Goal: Information Seeking & Learning: Learn about a topic

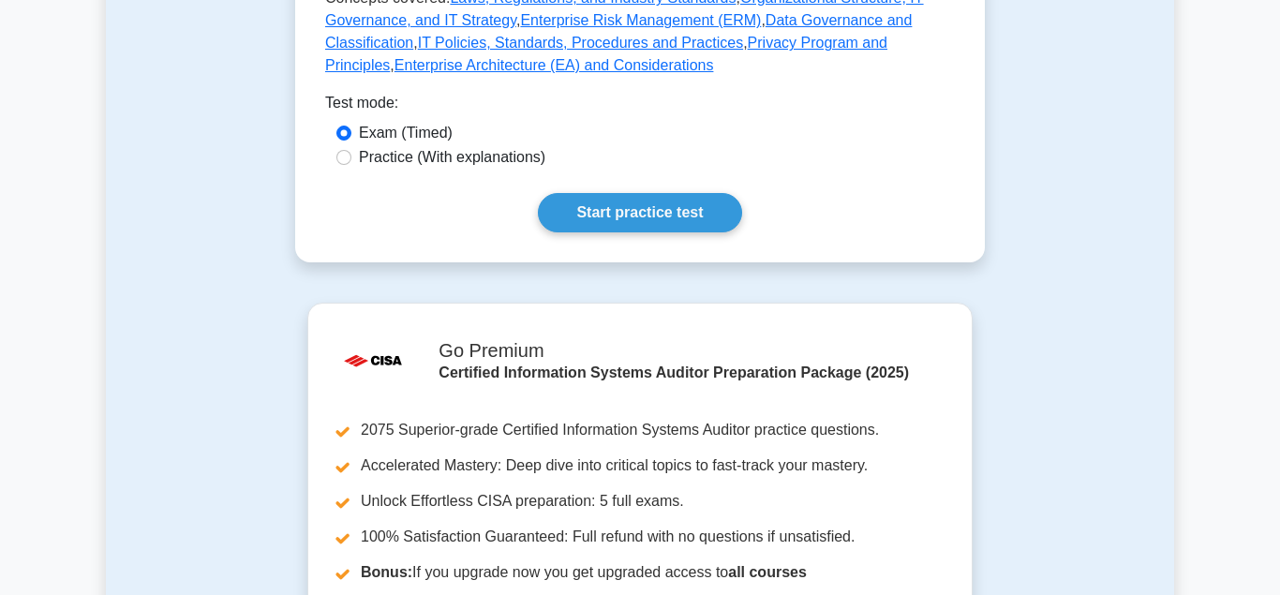
scroll to position [1147, 0]
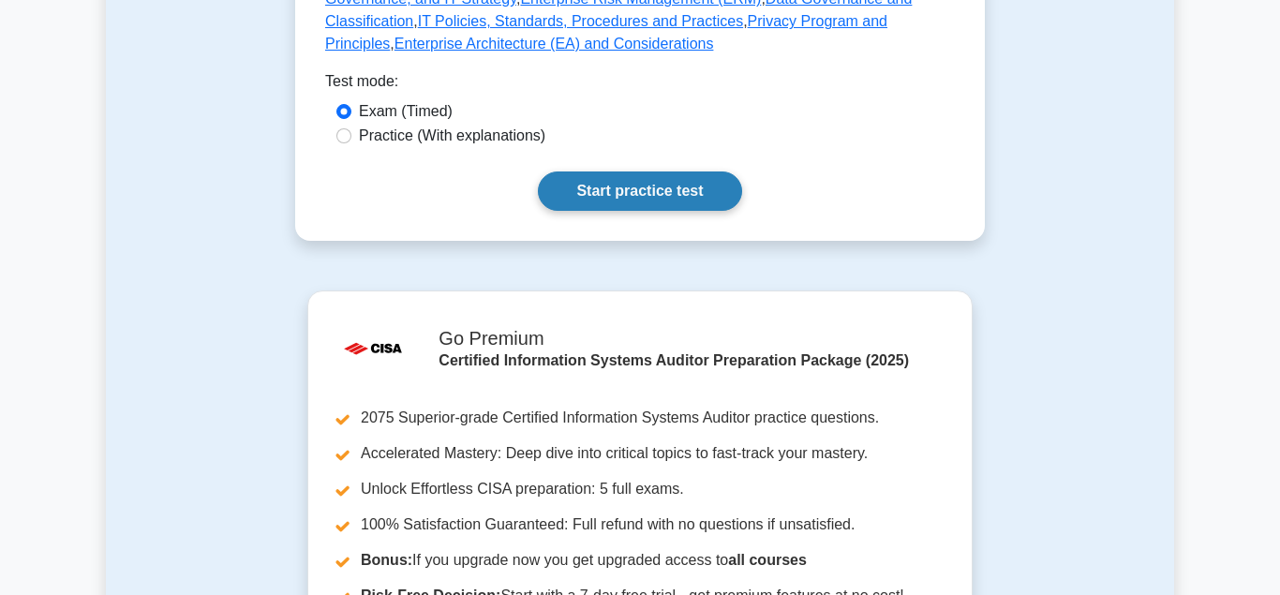
click at [629, 171] on link "Start practice test" at bounding box center [639, 190] width 203 height 39
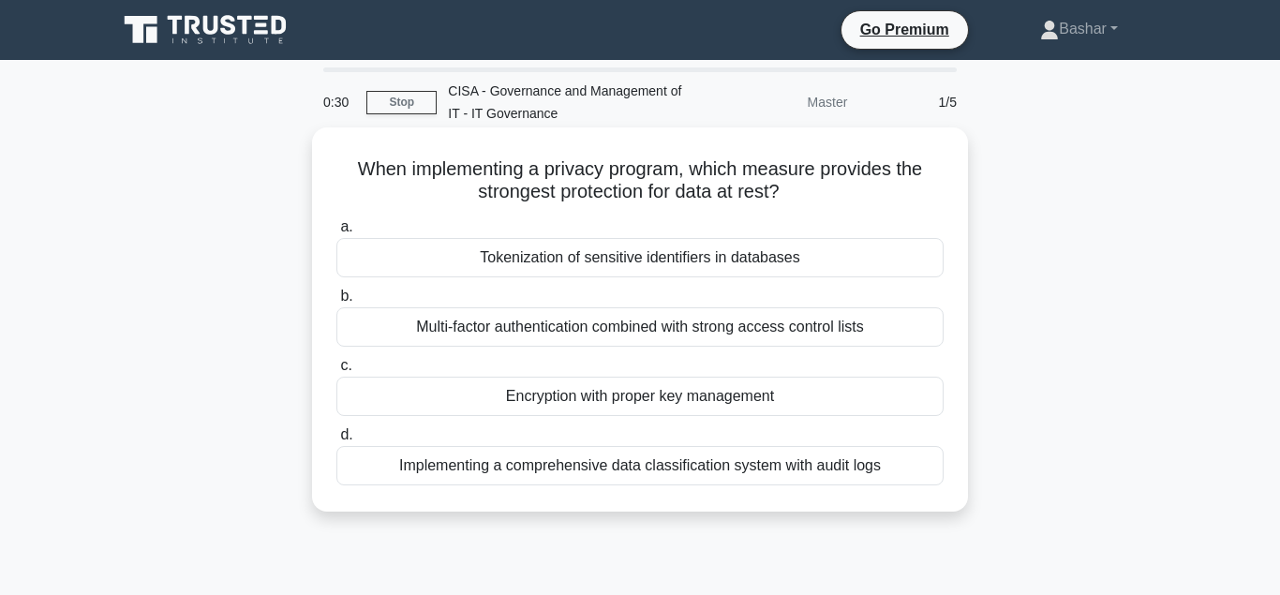
click at [680, 331] on div "Multi-factor authentication combined with strong access control lists" at bounding box center [639, 326] width 607 height 39
click at [336, 303] on input "b. Multi-factor authentication combined with strong access control lists" at bounding box center [336, 296] width 0 height 12
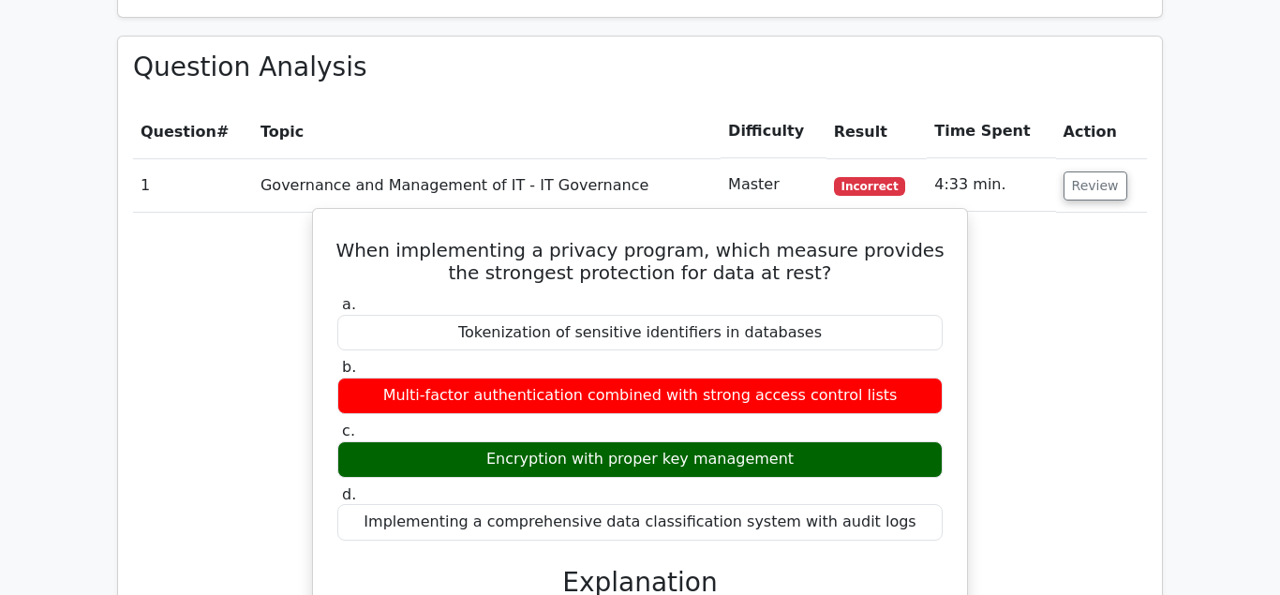
scroll to position [1147, 0]
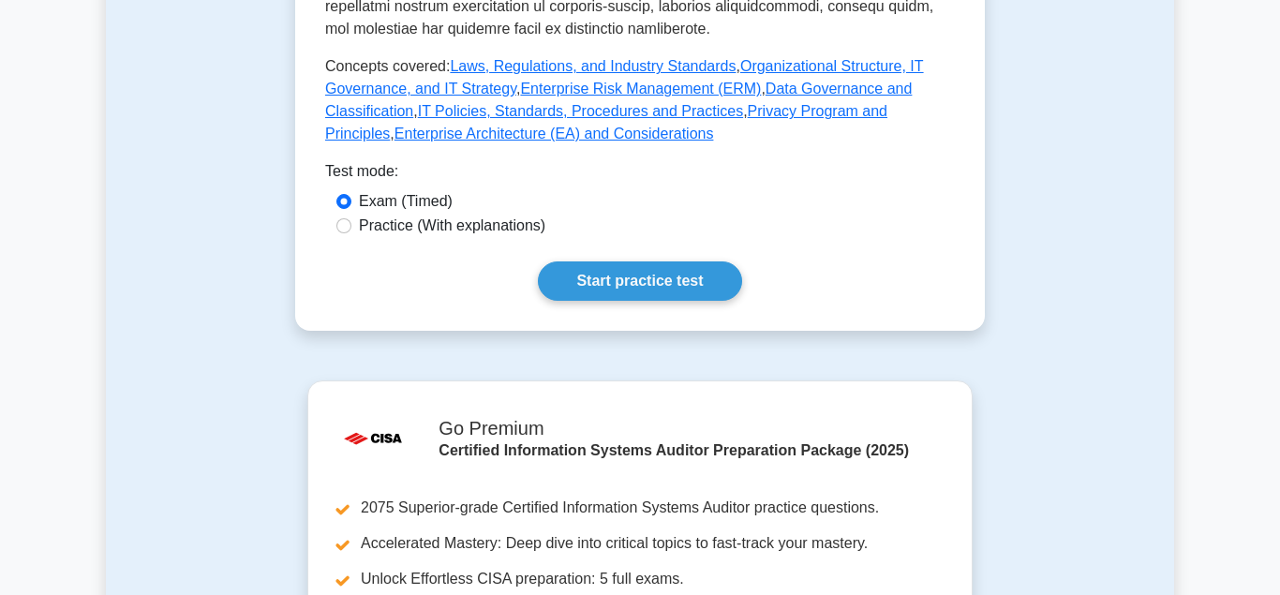
scroll to position [1147, 0]
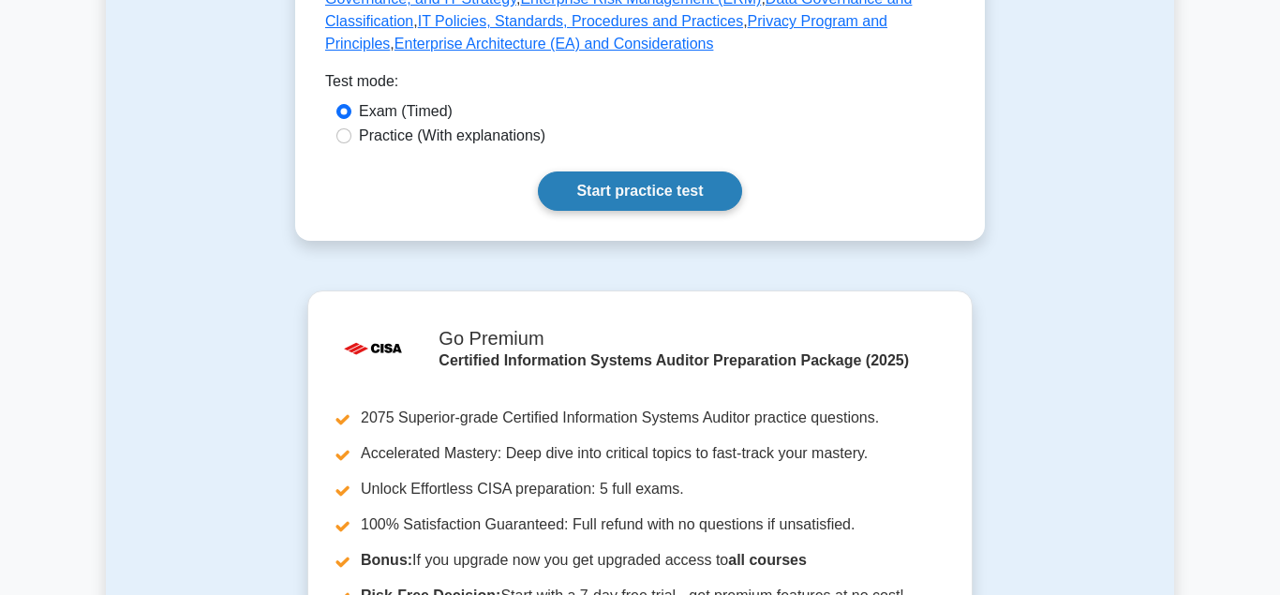
click at [603, 171] on link "Start practice test" at bounding box center [639, 190] width 203 height 39
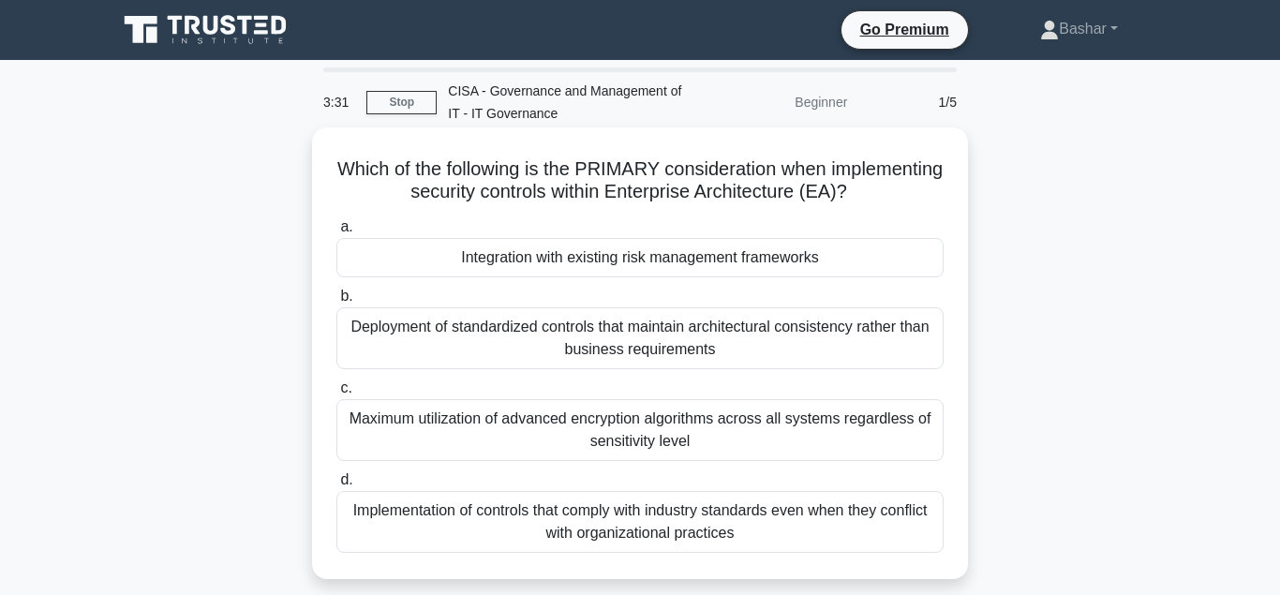
click at [624, 264] on div "Integration with existing risk management frameworks" at bounding box center [639, 257] width 607 height 39
click at [336, 233] on input "a. Integration with existing risk management frameworks" at bounding box center [336, 227] width 0 height 12
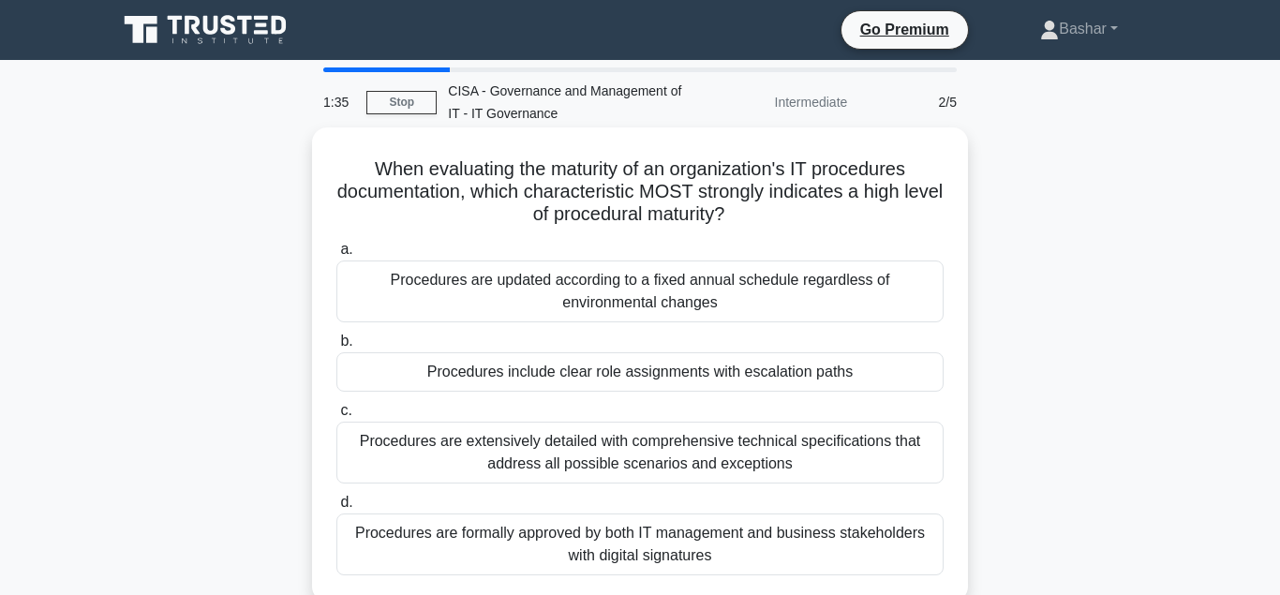
click at [708, 454] on div "Procedures are extensively detailed with comprehensive technical specifications…" at bounding box center [639, 453] width 607 height 62
click at [336, 417] on input "c. Procedures are extensively detailed with comprehensive technical specificati…" at bounding box center [336, 411] width 0 height 12
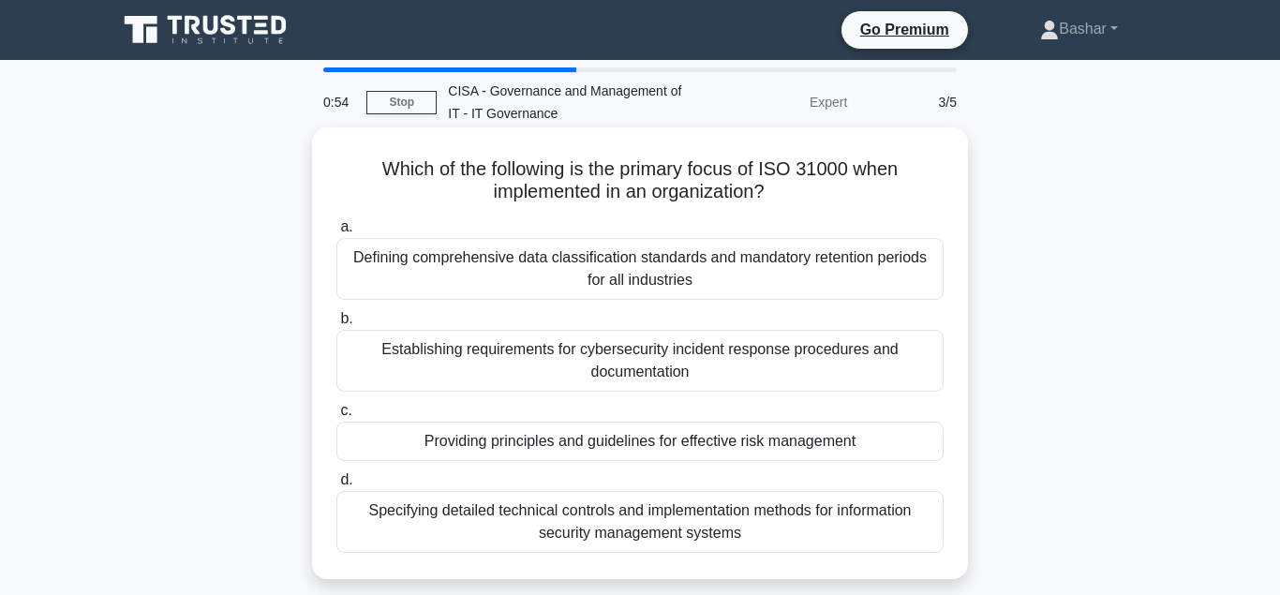
click at [618, 449] on div "Providing principles and guidelines for effective risk management" at bounding box center [639, 441] width 607 height 39
click at [336, 417] on input "c. Providing principles and guidelines for effective risk management" at bounding box center [336, 411] width 0 height 12
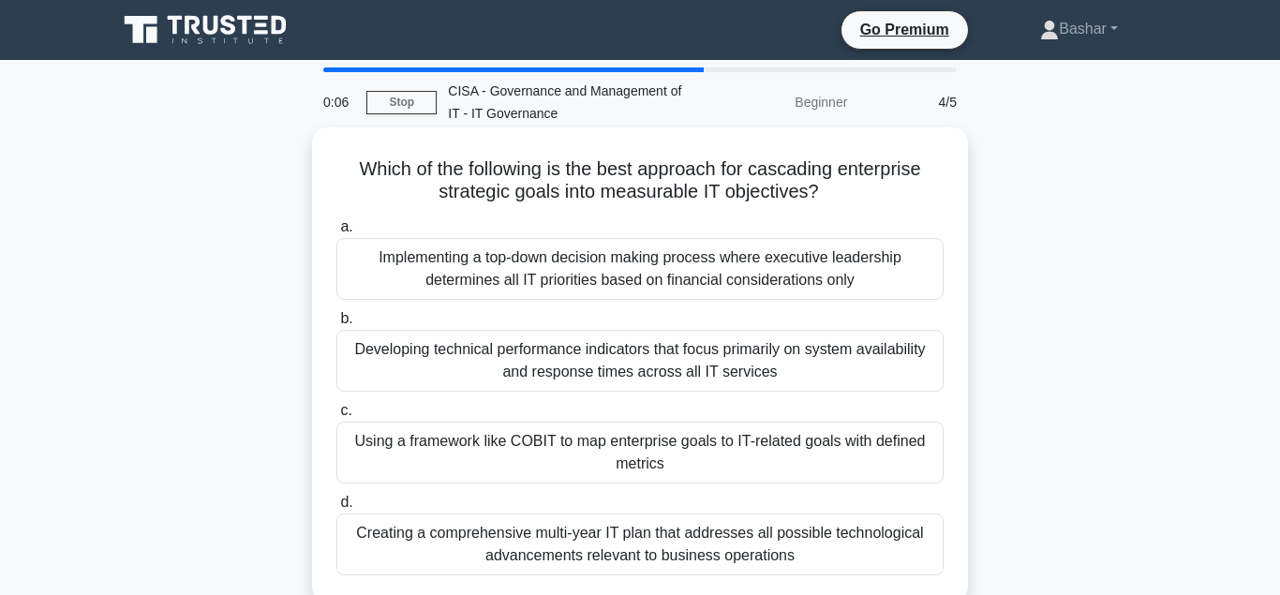
click at [597, 448] on div "Using a framework like COBIT to map enterprise goals to IT-related goals with d…" at bounding box center [639, 453] width 607 height 62
click at [336, 417] on input "c. Using a framework like COBIT to map enterprise goals to IT-related goals wit…" at bounding box center [336, 411] width 0 height 12
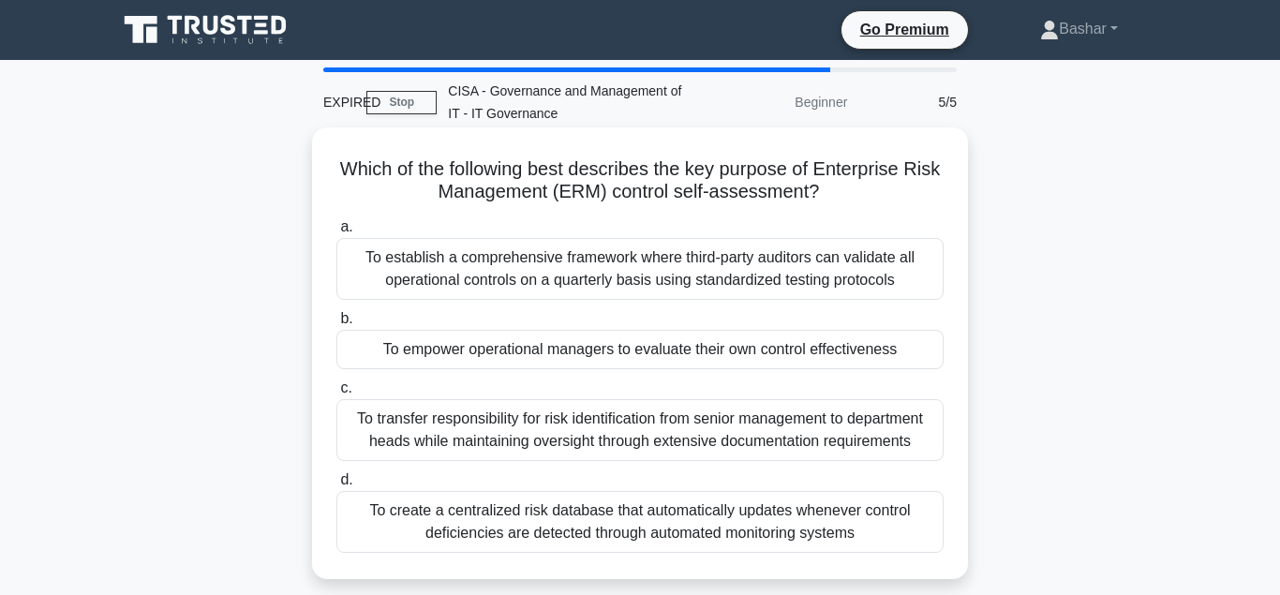
click at [603, 275] on div "To establish a comprehensive framework where third-party auditors can validate …" at bounding box center [639, 269] width 607 height 62
click at [336, 233] on input "a. To establish a comprehensive framework where third-party auditors can valida…" at bounding box center [336, 227] width 0 height 12
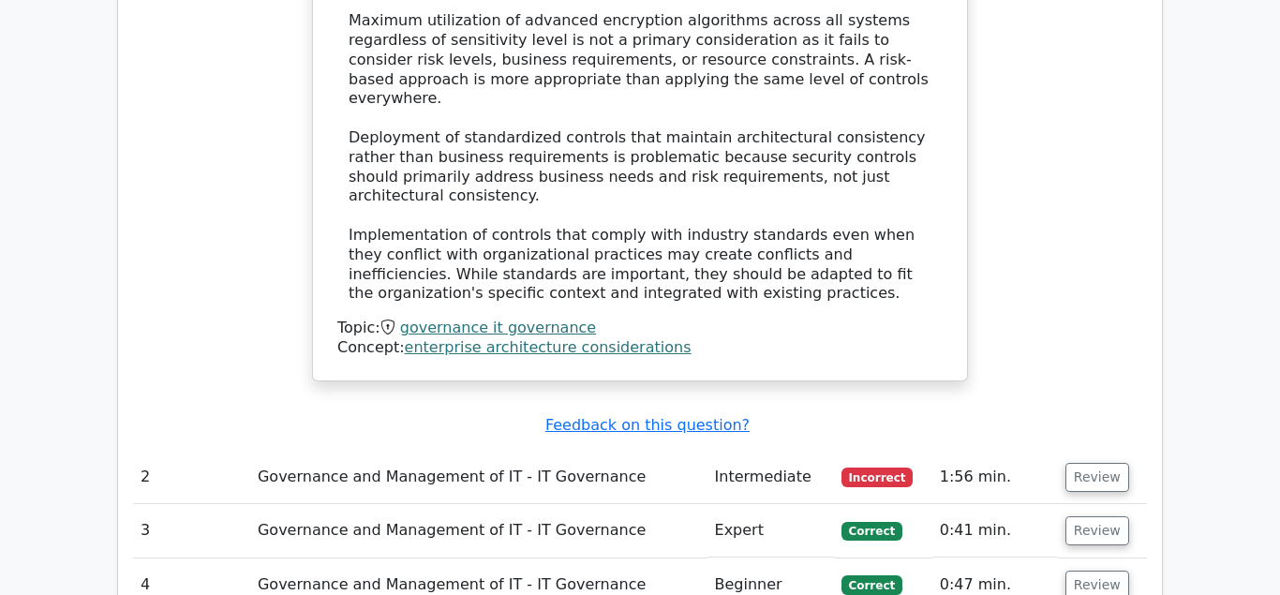
scroll to position [2390, 0]
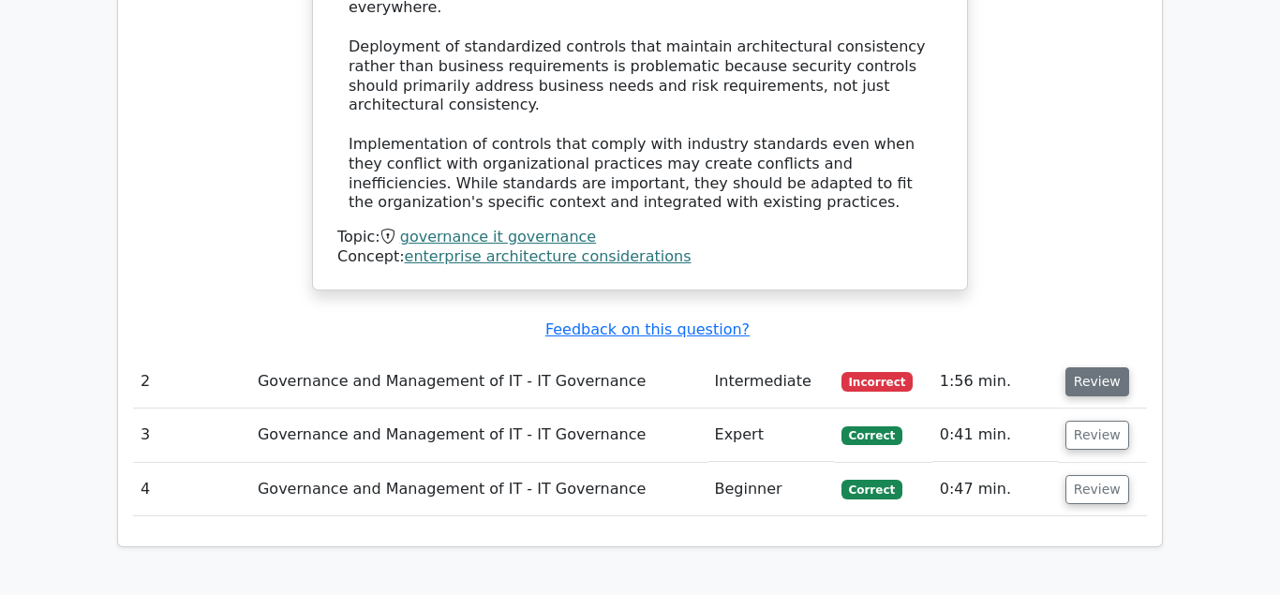
click at [1087, 367] on button "Review" at bounding box center [1097, 381] width 64 height 29
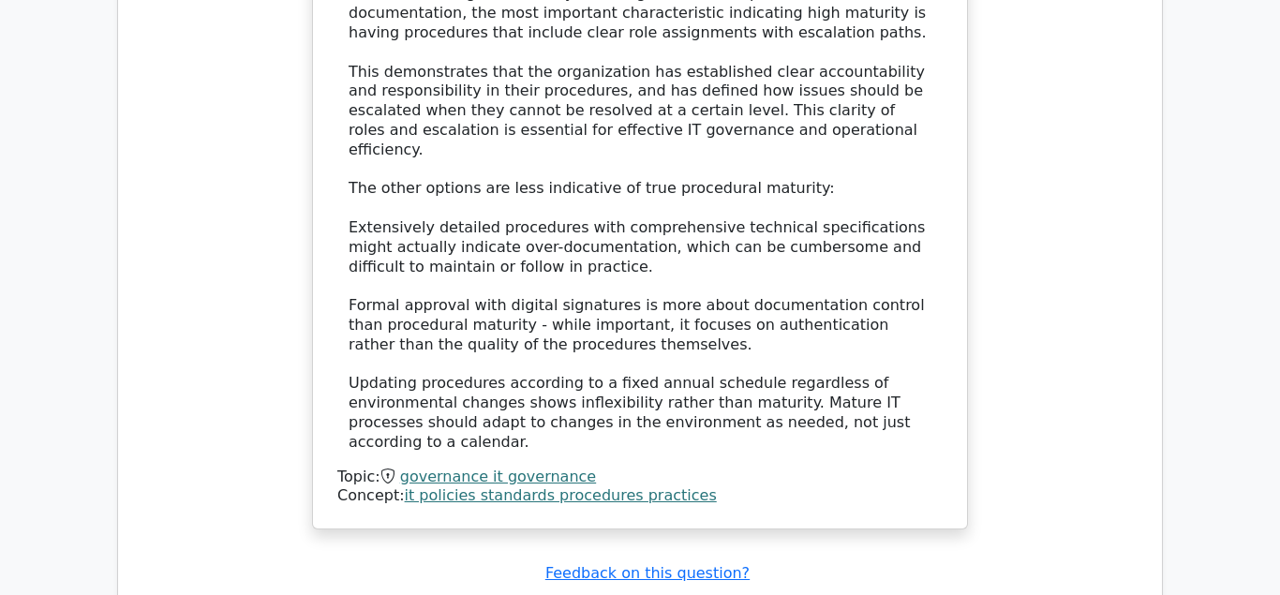
scroll to position [3345, 0]
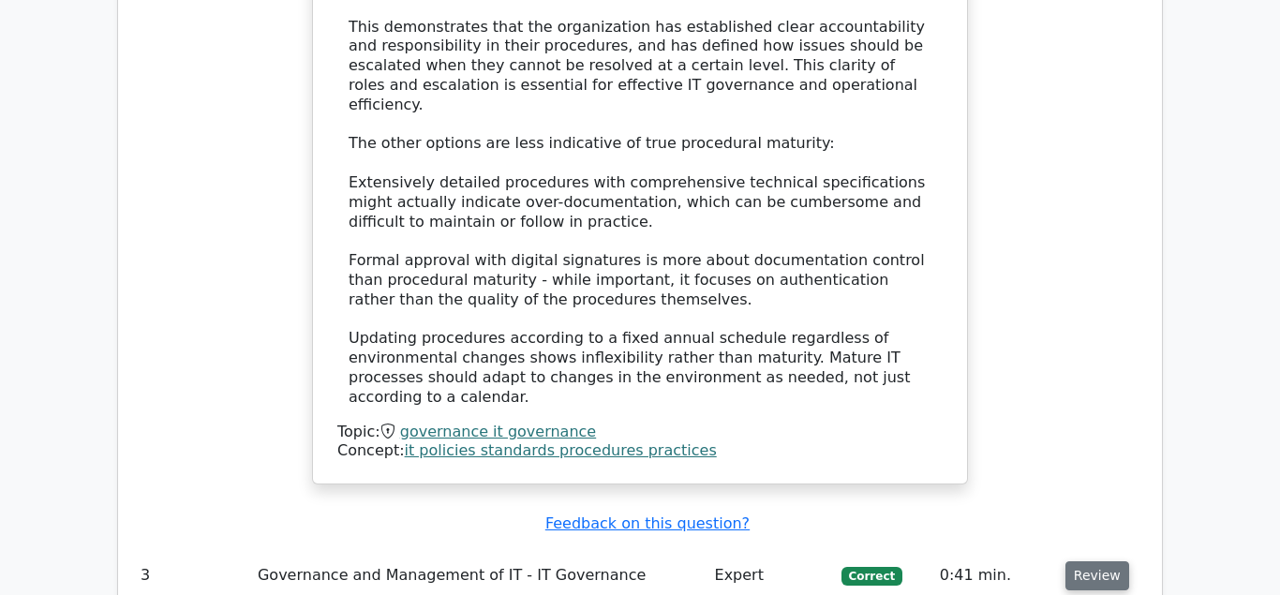
click at [1106, 561] on button "Review" at bounding box center [1097, 575] width 64 height 29
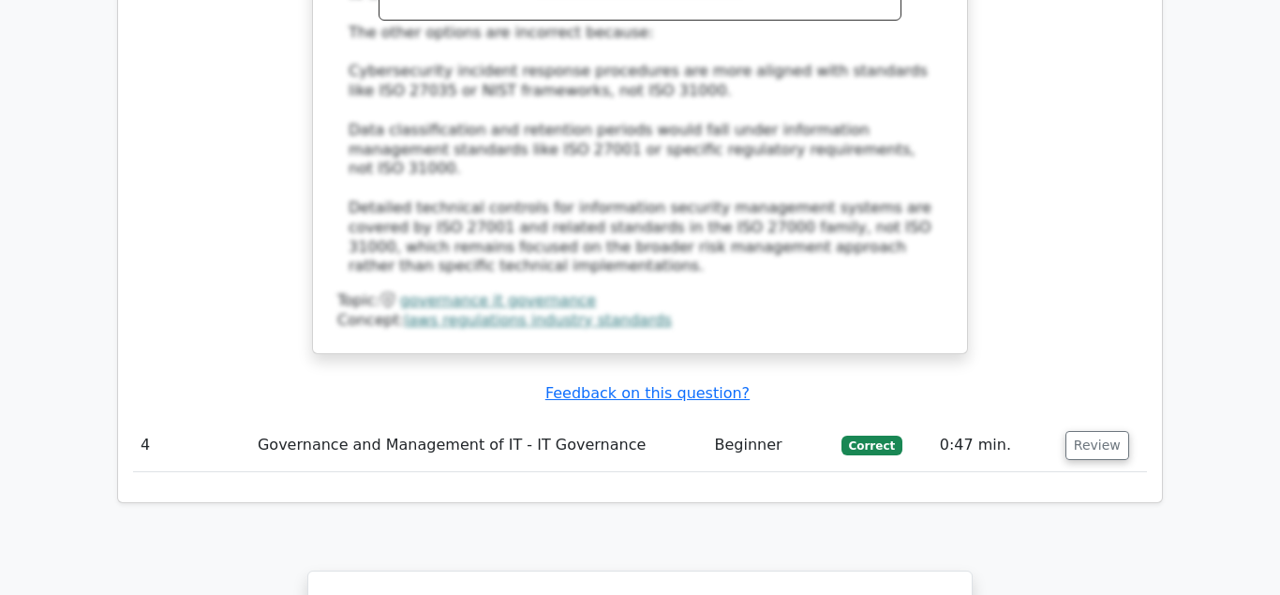
scroll to position [4588, 0]
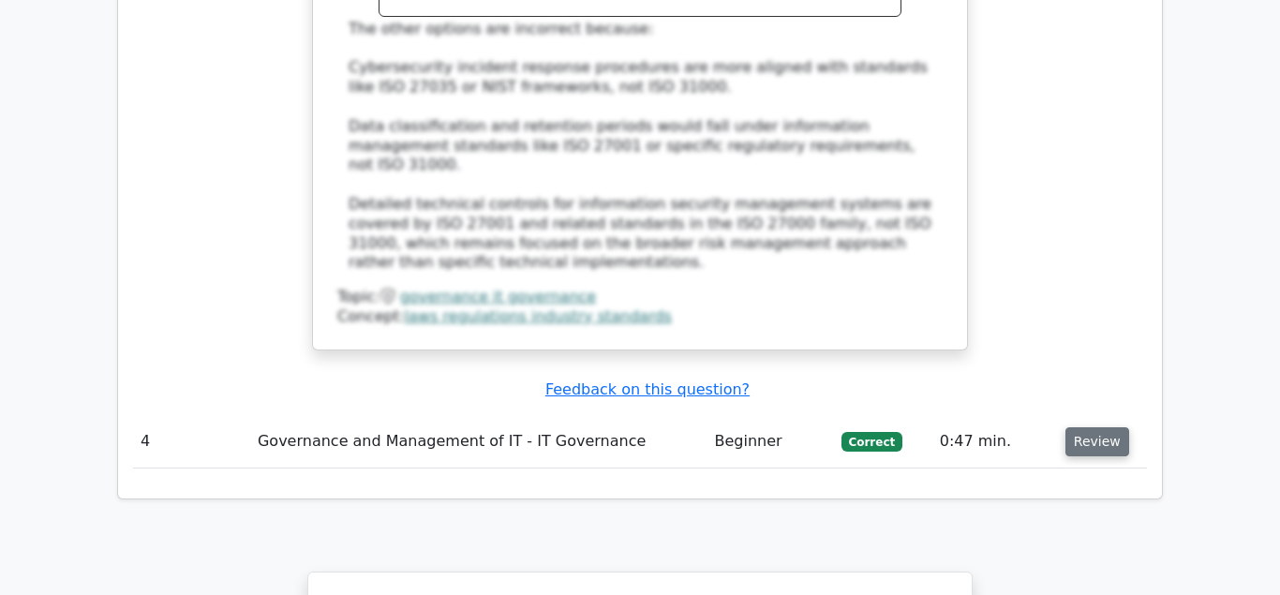
click at [1083, 427] on button "Review" at bounding box center [1097, 441] width 64 height 29
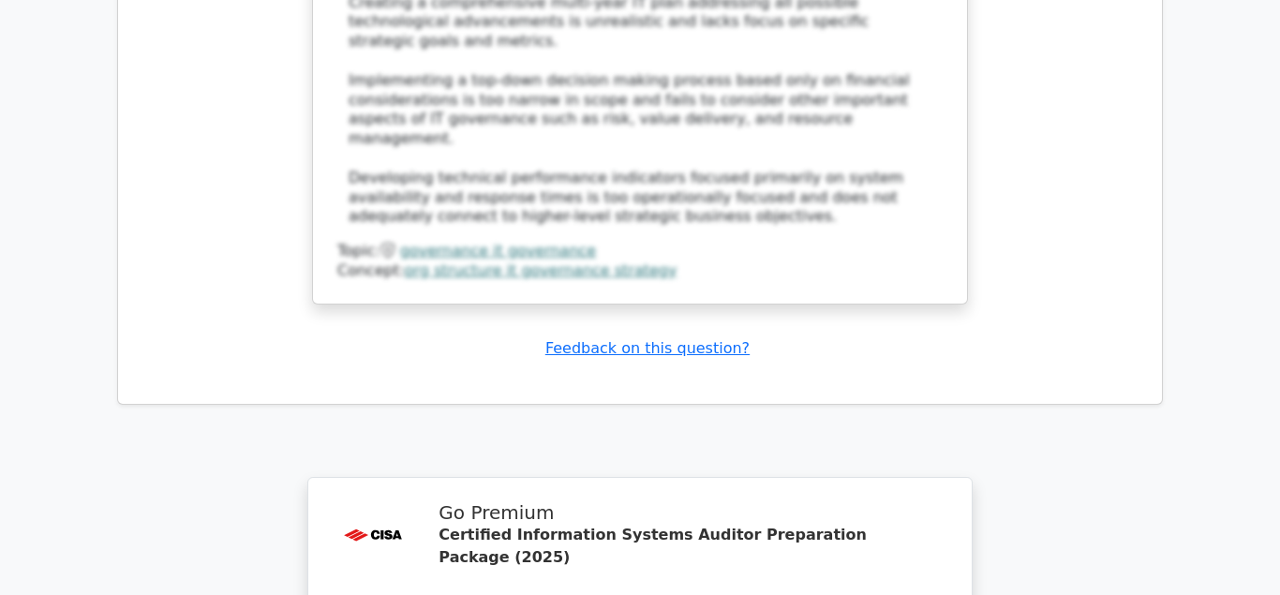
scroll to position [5639, 0]
